Goal: Task Accomplishment & Management: Use online tool/utility

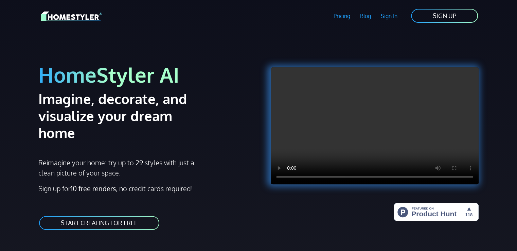
click at [136, 215] on link "START CREATING FOR FREE" at bounding box center [99, 222] width 122 height 15
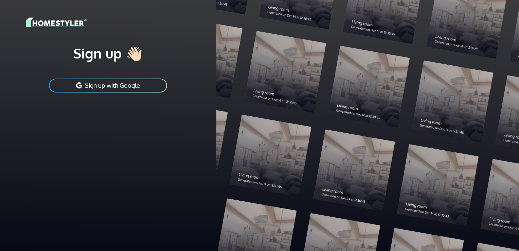
click at [148, 84] on button "Sign up with Google" at bounding box center [108, 85] width 120 height 15
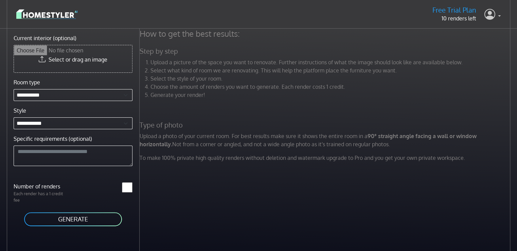
click at [499, 17] on link at bounding box center [493, 14] width 16 height 16
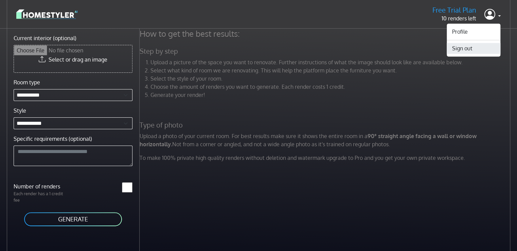
click at [474, 48] on button "Sign out" at bounding box center [474, 48] width 54 height 11
